Goal: Task Accomplishment & Management: Use online tool/utility

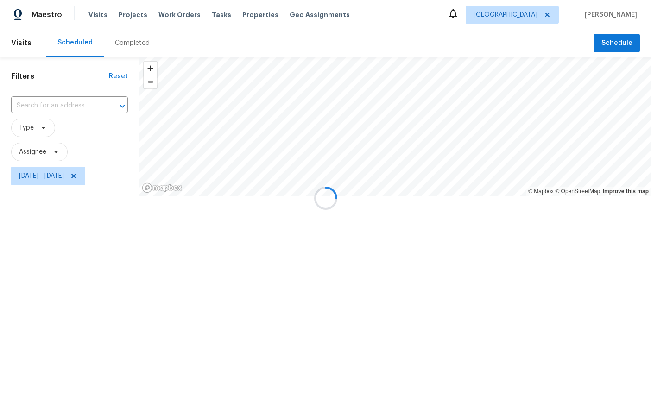
scroll to position [59, 92]
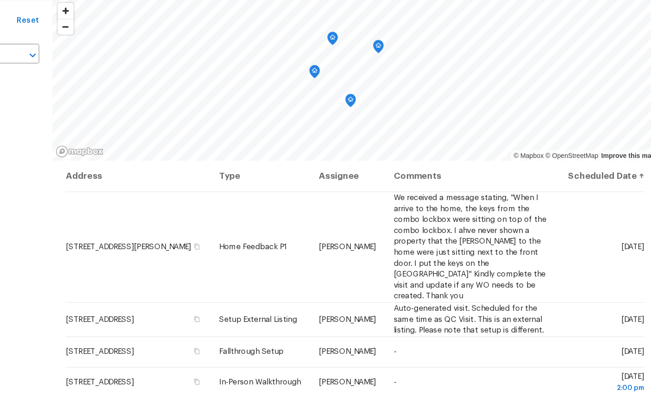
click at [409, 94] on icon "Map marker" at bounding box center [413, 99] width 8 height 11
click at [362, 119] on icon "Map marker" at bounding box center [366, 124] width 8 height 11
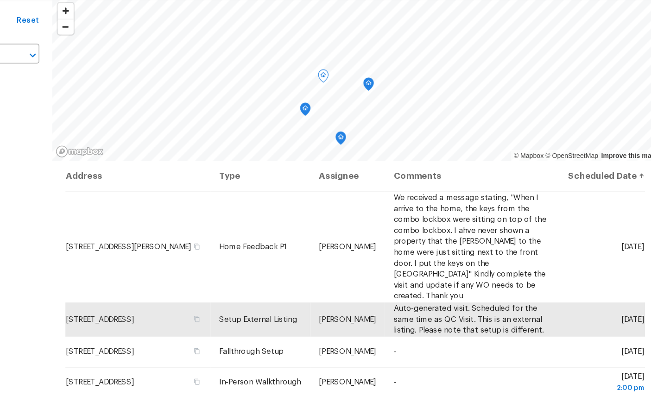
click at [347, 147] on icon "Map marker" at bounding box center [351, 152] width 8 height 11
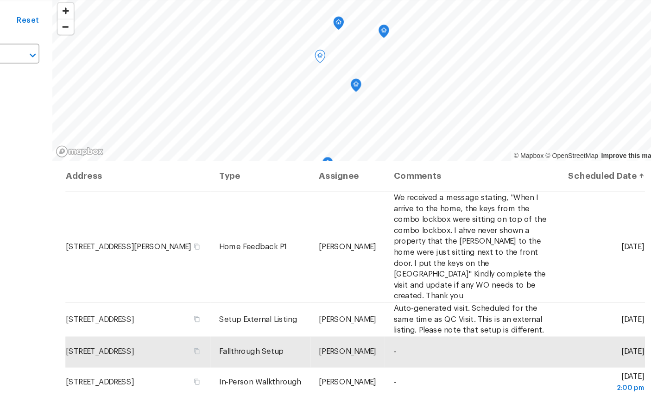
click at [393, 130] on icon "Map marker" at bounding box center [394, 131] width 3 height 2
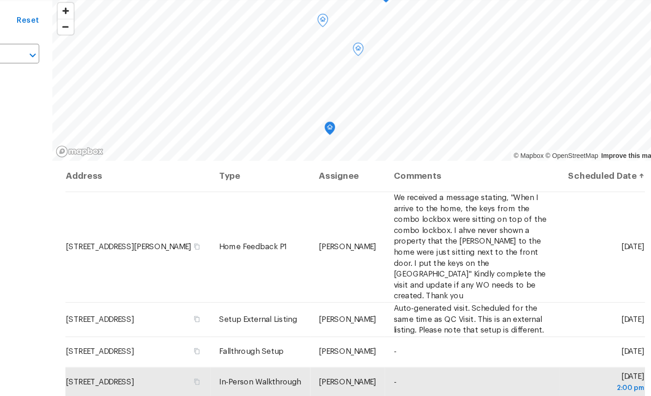
click at [0, 0] on icon at bounding box center [0, 0] width 0 height 0
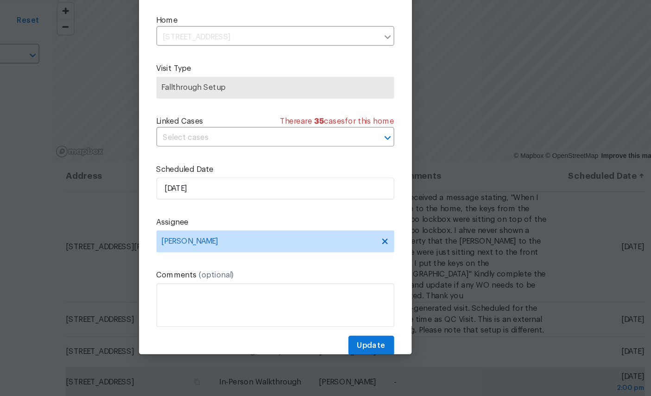
click at [401, 73] on div at bounding box center [325, 198] width 651 height 396
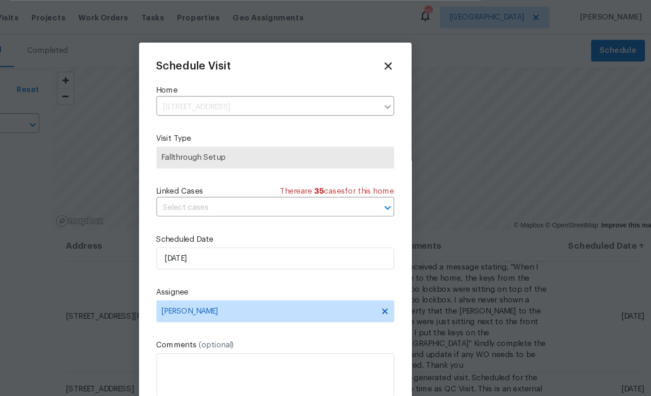
click at [416, 53] on icon at bounding box center [421, 56] width 10 height 10
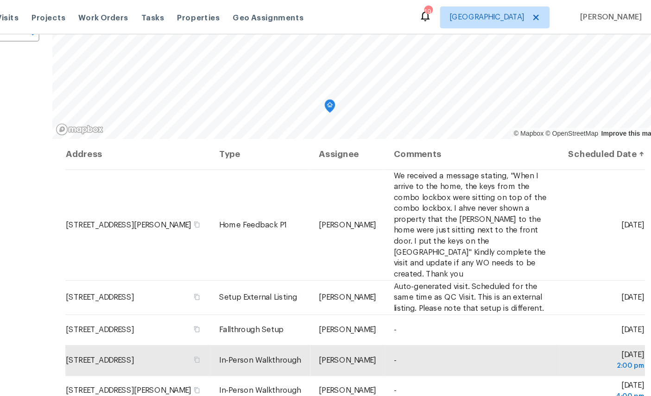
scroll to position [52, 0]
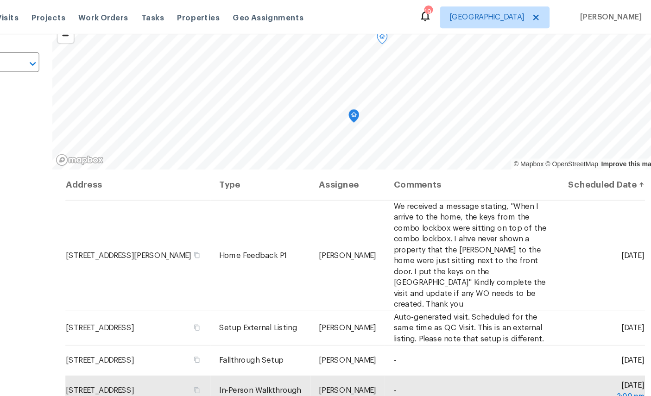
click at [392, 99] on icon "Map marker" at bounding box center [392, 98] width 1 height 1
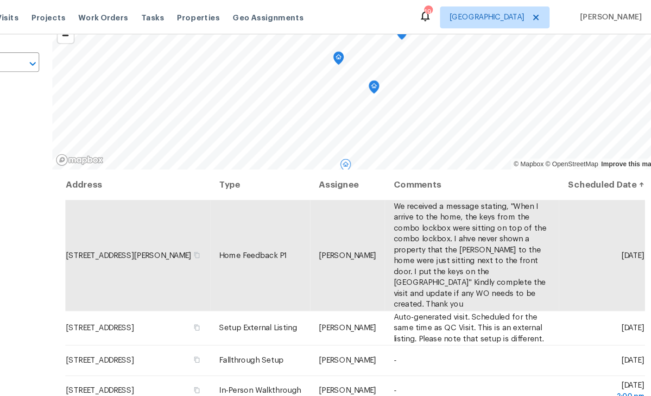
click at [405, 76] on icon "Map marker" at bounding box center [409, 74] width 8 height 11
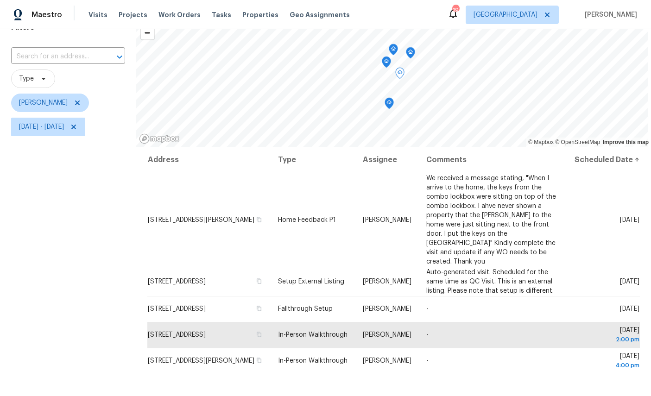
scroll to position [43, 0]
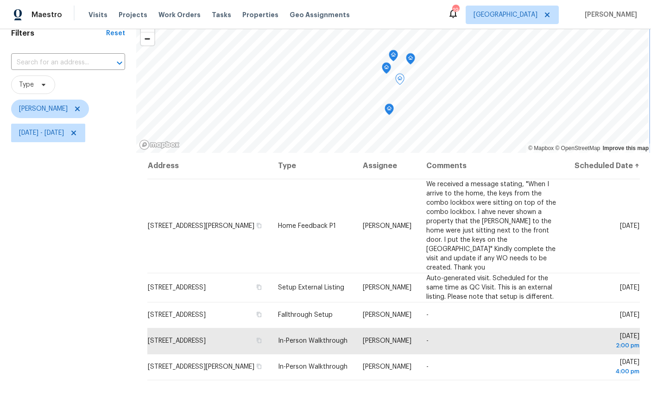
click at [394, 115] on icon "Map marker" at bounding box center [389, 110] width 9 height 12
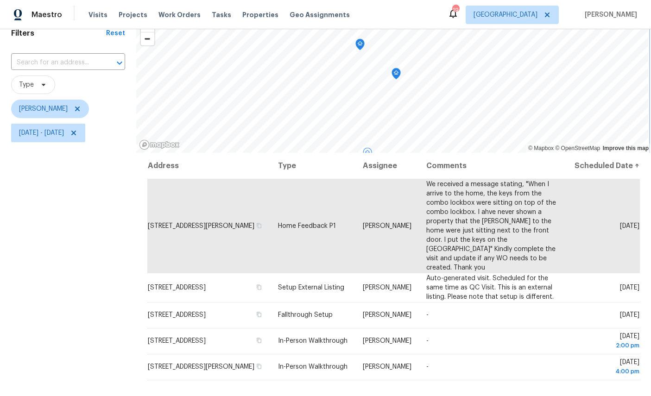
click at [397, 73] on icon "Map marker" at bounding box center [396, 74] width 8 height 11
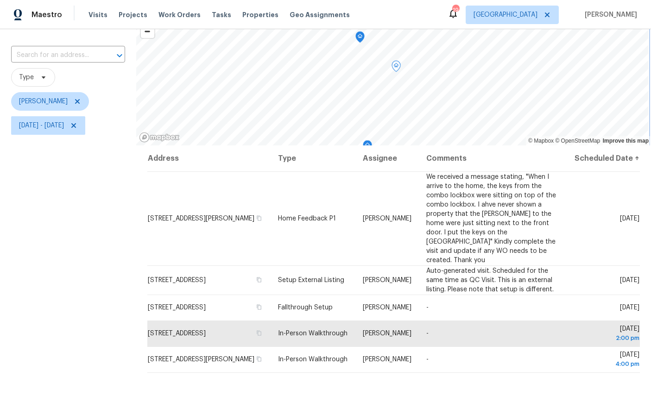
scroll to position [50, 0]
click at [380, 118] on icon "Map marker" at bounding box center [380, 117] width 8 height 11
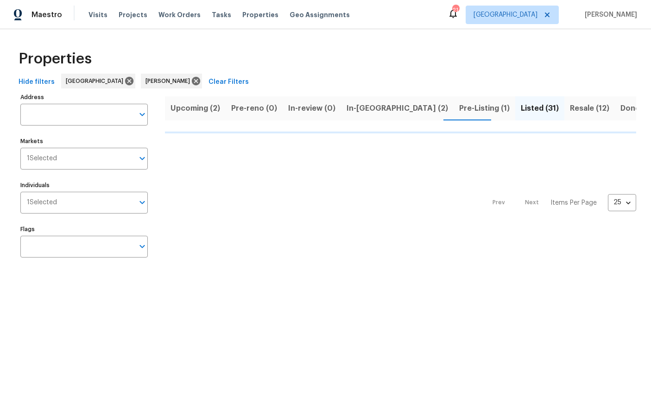
click at [367, 107] on span "In-reno (2)" at bounding box center [397, 108] width 101 height 13
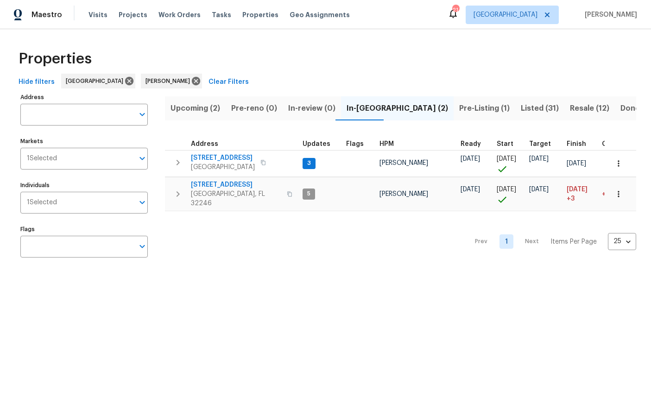
click at [214, 195] on span "[GEOGRAPHIC_DATA], FL 32246" at bounding box center [236, 198] width 90 height 19
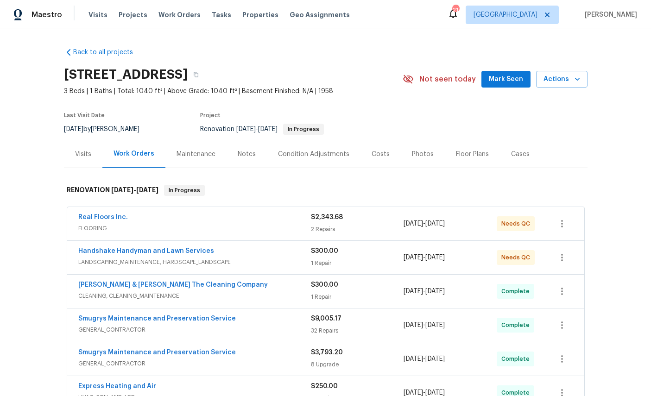
click at [107, 218] on link "Real Floors Inc." at bounding box center [103, 217] width 50 height 6
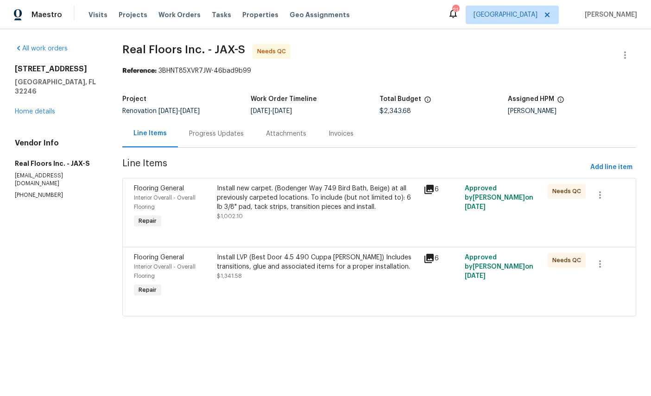
click at [146, 198] on span "Interior Overall - Overall Flooring" at bounding box center [165, 202] width 62 height 15
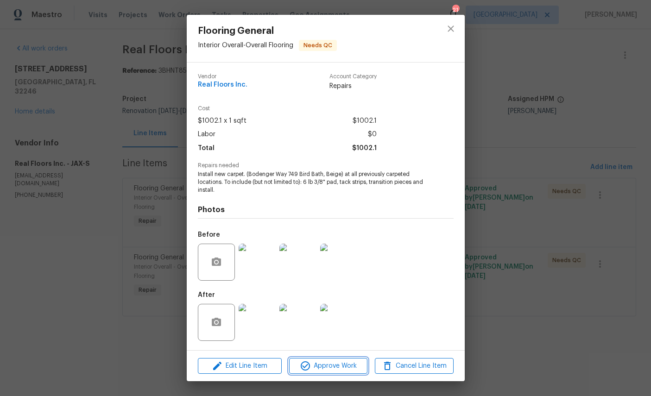
click at [340, 360] on span "Approve Work" at bounding box center [328, 366] width 73 height 12
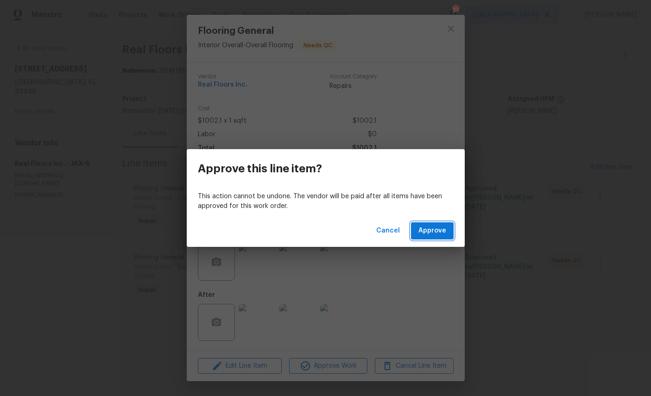
click at [430, 231] on span "Approve" at bounding box center [432, 231] width 28 height 12
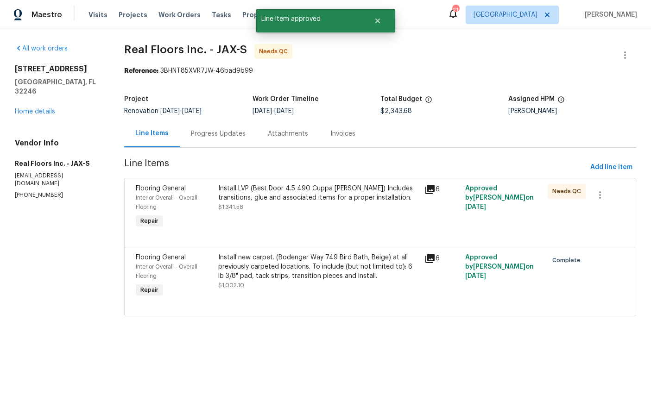
click at [152, 197] on span "Interior Overall - Overall Flooring" at bounding box center [167, 202] width 62 height 15
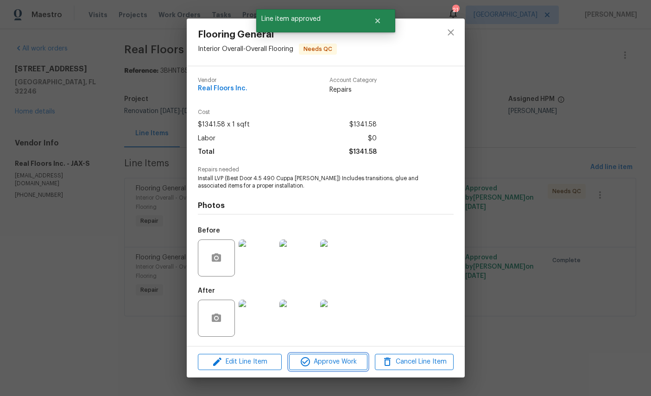
click at [333, 364] on span "Approve Work" at bounding box center [328, 362] width 73 height 12
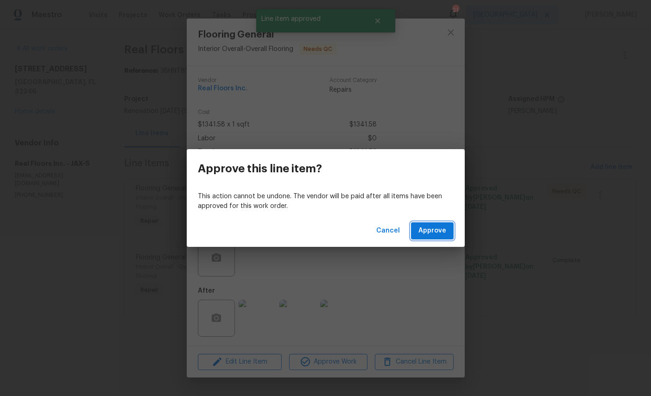
click at [427, 228] on span "Approve" at bounding box center [432, 231] width 28 height 12
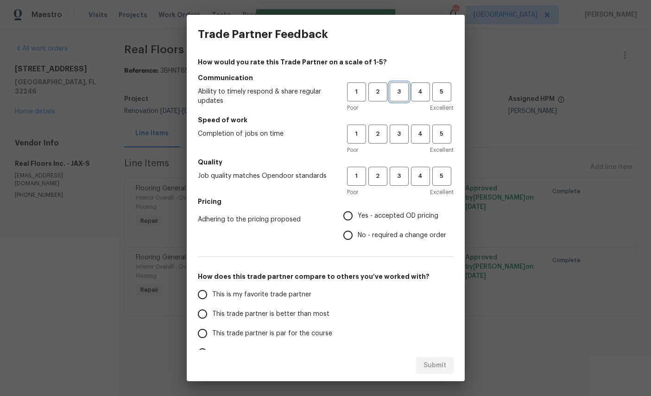
click at [402, 91] on span "3" at bounding box center [399, 92] width 17 height 11
click at [404, 129] on span "3" at bounding box center [399, 134] width 17 height 11
click at [408, 170] on button "3" at bounding box center [399, 176] width 19 height 19
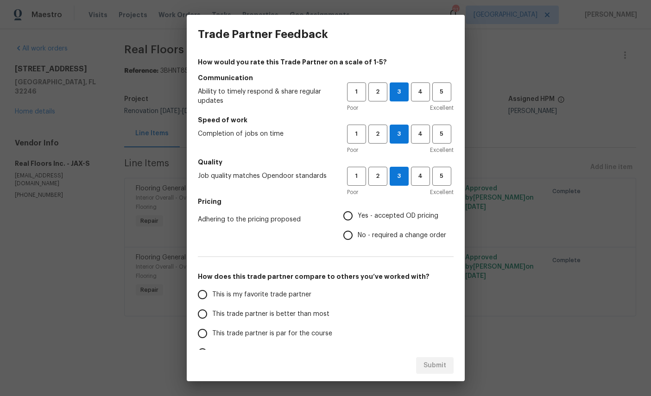
click at [375, 212] on span "Yes - accepted OD pricing" at bounding box center [398, 216] width 81 height 10
click at [358, 212] on input "Yes - accepted OD pricing" at bounding box center [347, 215] width 19 height 19
radio input "true"
click at [263, 287] on label "This is my favorite trade partner" at bounding box center [266, 294] width 146 height 19
click at [212, 287] on input "This is my favorite trade partner" at bounding box center [202, 294] width 19 height 19
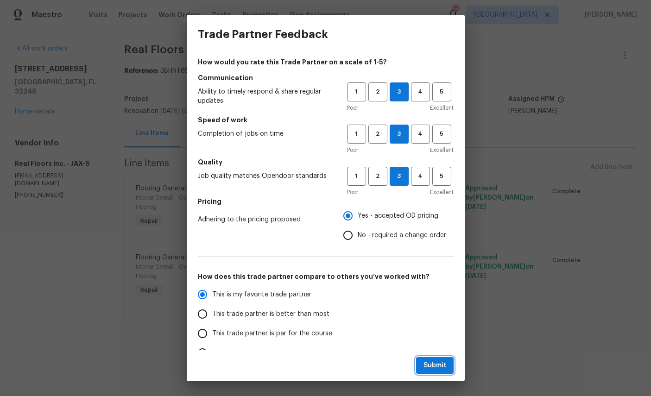
click at [423, 365] on span "Submit" at bounding box center [434, 366] width 23 height 12
radio input "true"
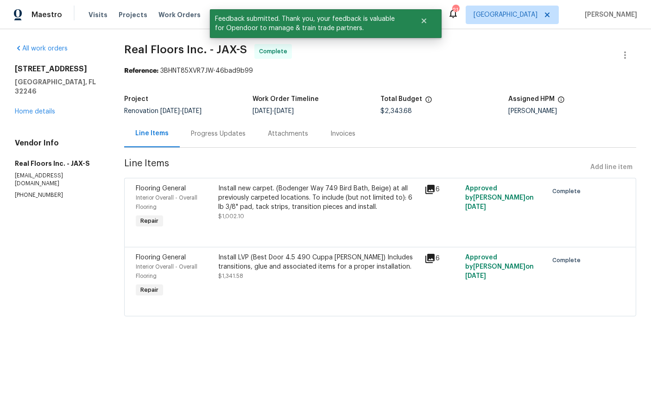
click at [44, 116] on div "All work orders 3871 Dalry Dr Jacksonville, FL 32246 Home details Vendor Info R…" at bounding box center [58, 121] width 87 height 155
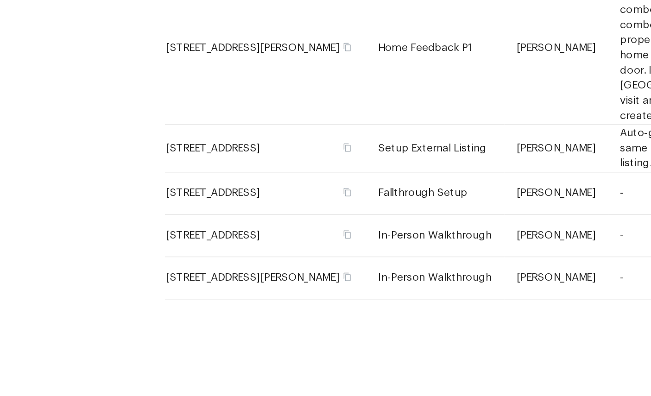
scroll to position [109, 0]
